Goal: Transaction & Acquisition: Purchase product/service

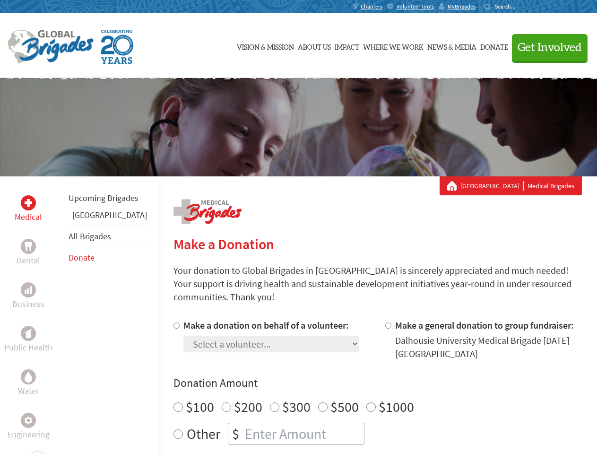
click at [522, 7] on div "Search for:" at bounding box center [503, 7] width 38 height 8
click at [546, 47] on span "Get Involved" at bounding box center [550, 47] width 64 height 11
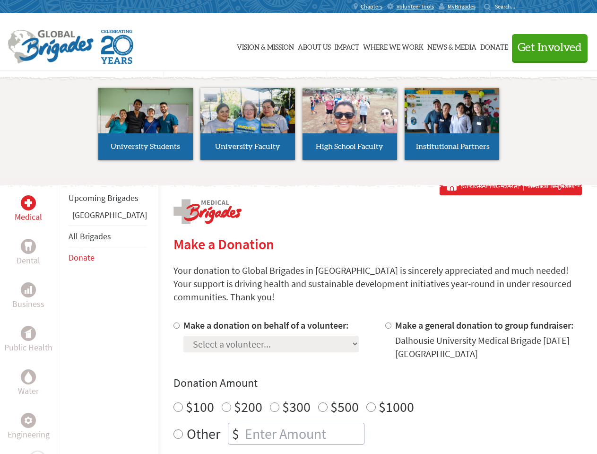
click at [299, 127] on li "High School Faculty" at bounding box center [350, 123] width 102 height 87
click at [62, 315] on div "Upcoming Brigades Ghana All Brigades Donate" at bounding box center [108, 403] width 102 height 454
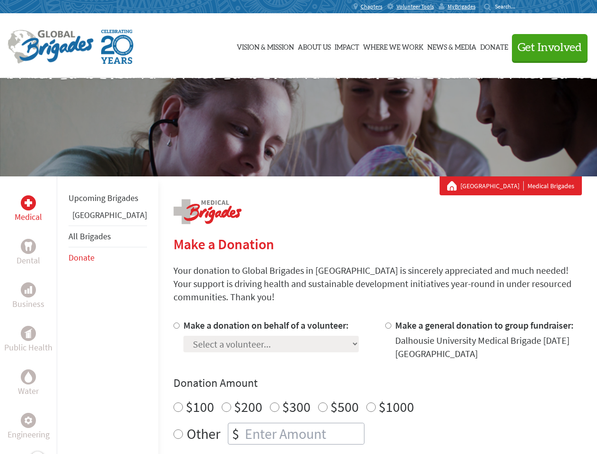
click at [361, 380] on div "Donation Amount $100 $200 $300 $500 $1000 Other $" at bounding box center [378, 410] width 409 height 69
click at [174, 323] on input "Make a donation on behalf of a volunteer:" at bounding box center [177, 326] width 6 height 6
radio input "true"
click at [385, 323] on input "Make a general donation to group fundraiser:" at bounding box center [388, 326] width 6 height 6
radio input "true"
